Goal: Information Seeking & Learning: Learn about a topic

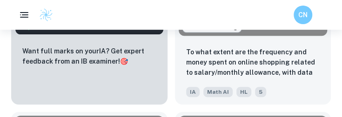
scroll to position [2192, 0]
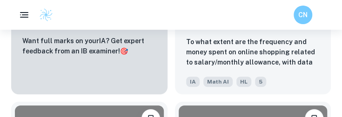
drag, startPoint x: 320, startPoint y: 71, endPoint x: 340, endPoint y: 77, distance: 21.4
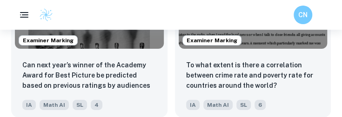
scroll to position [2935, 0]
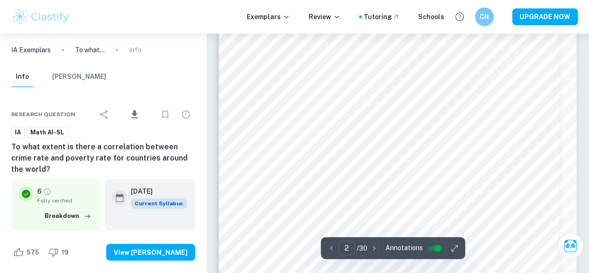
scroll to position [669, 0]
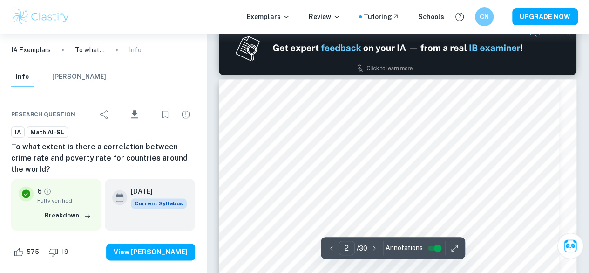
type input "1"
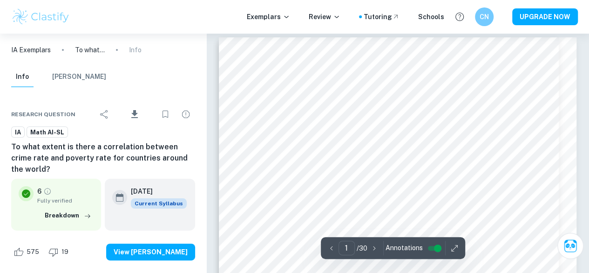
scroll to position [28, 0]
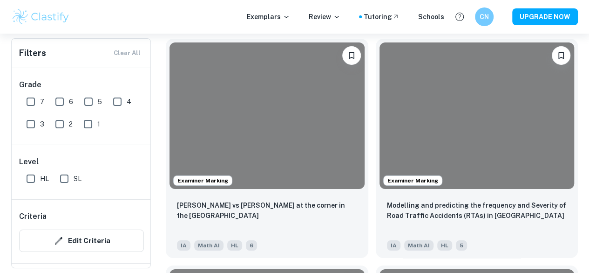
scroll to position [8665, 0]
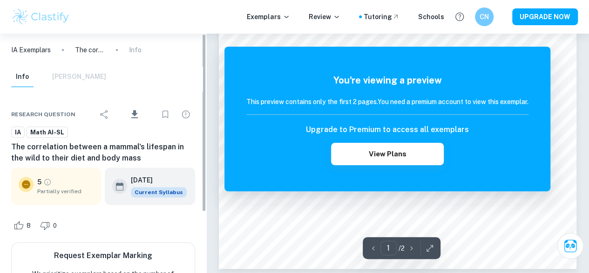
scroll to position [279, 0]
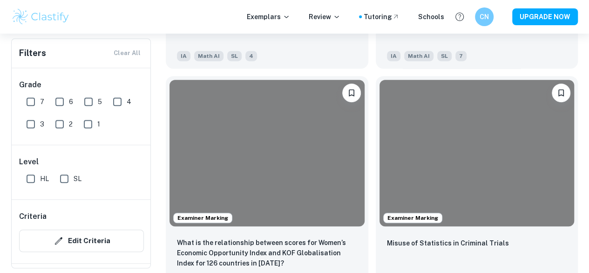
scroll to position [7271, 0]
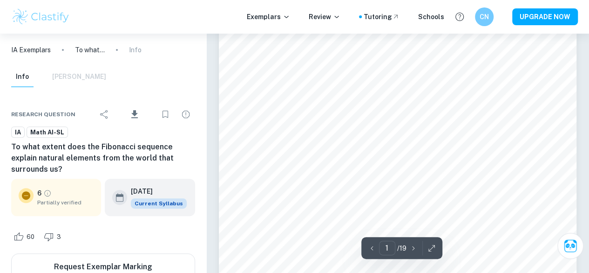
scroll to position [133, 0]
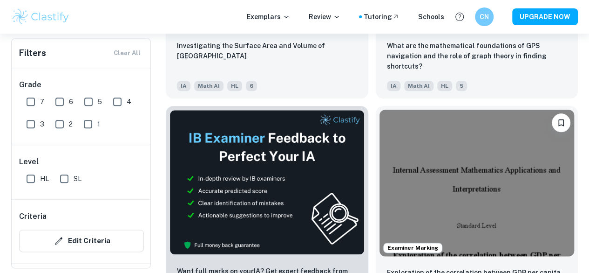
scroll to position [454, 0]
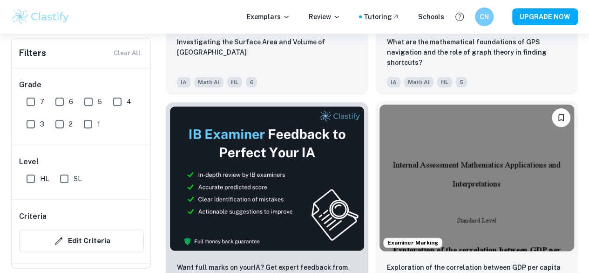
click at [380, 126] on img at bounding box center [477, 177] width 195 height 146
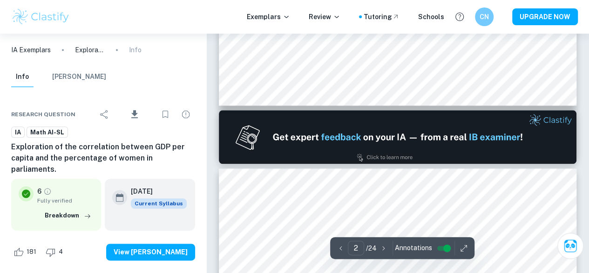
type input "2"
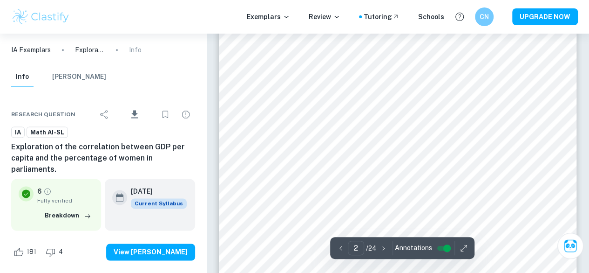
scroll to position [599, 0]
